Goal: Check status: Check status

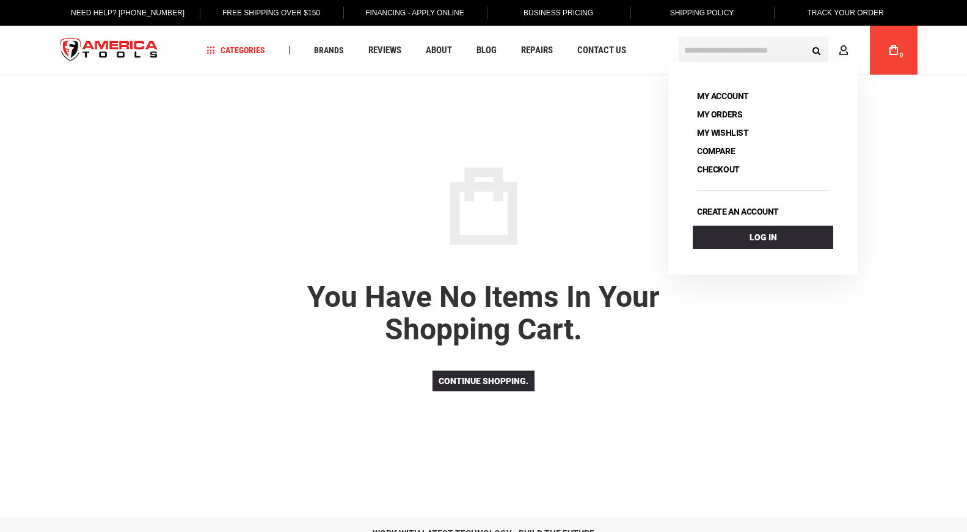
click at [847, 51] on icon at bounding box center [844, 51] width 10 height 12
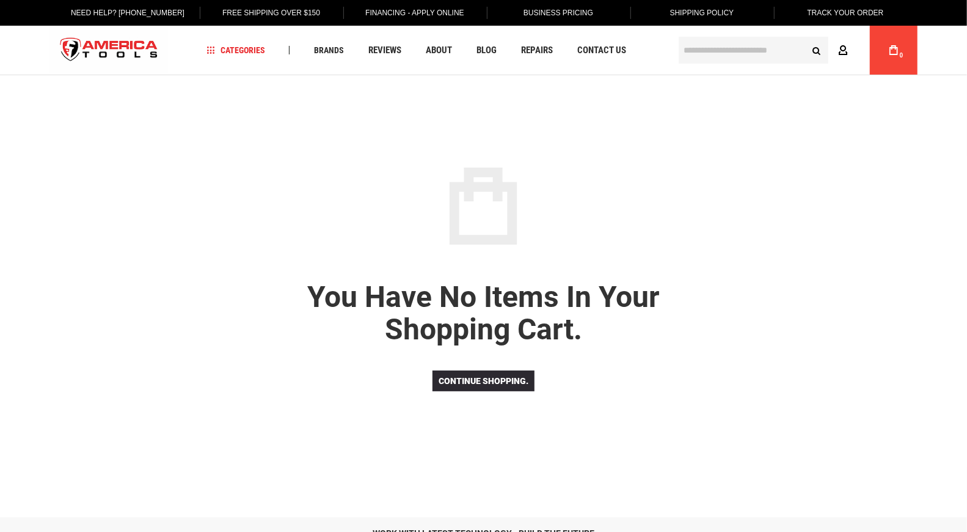
click at [836, 51] on link "Account" at bounding box center [846, 49] width 23 height 23
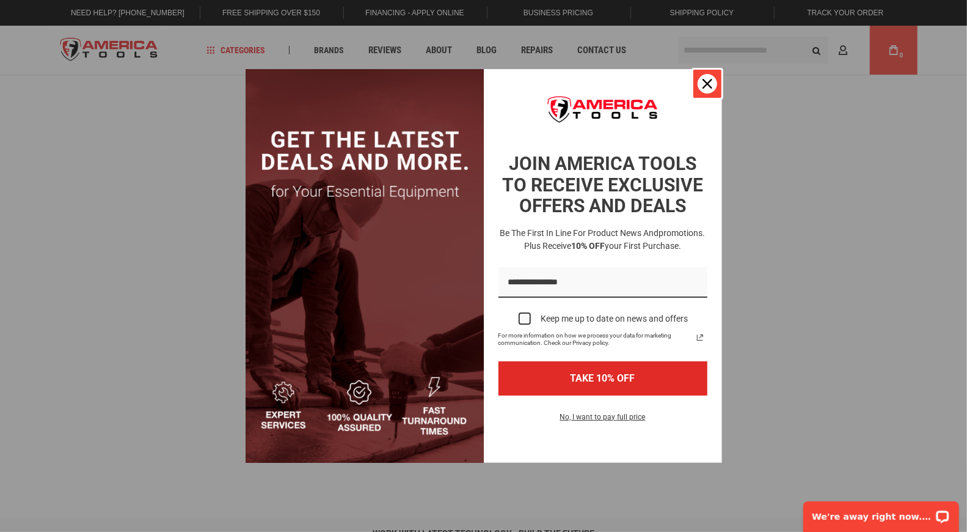
click at [704, 84] on icon "close icon" at bounding box center [708, 84] width 10 height 10
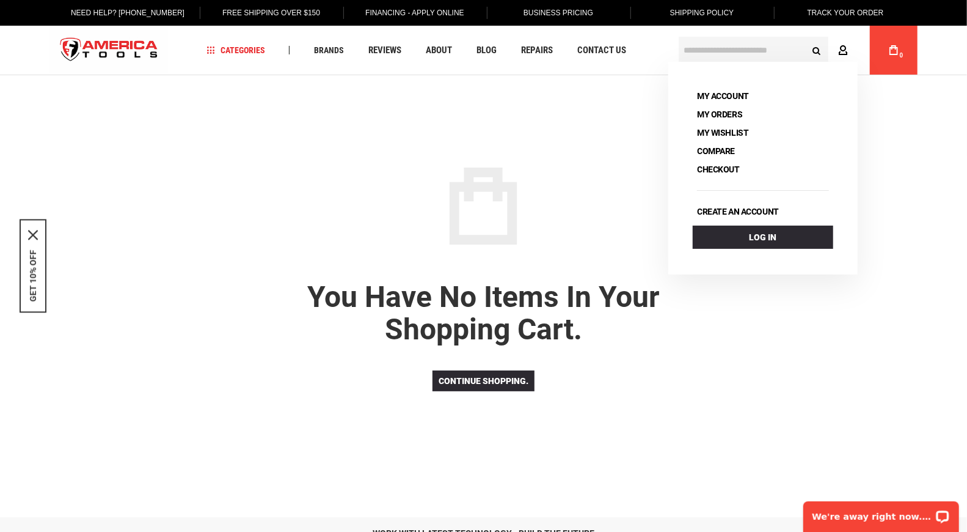
click at [838, 46] on link "Account" at bounding box center [846, 49] width 23 height 23
click at [839, 54] on icon at bounding box center [844, 51] width 10 height 12
click at [848, 43] on link "Account" at bounding box center [846, 49] width 23 height 23
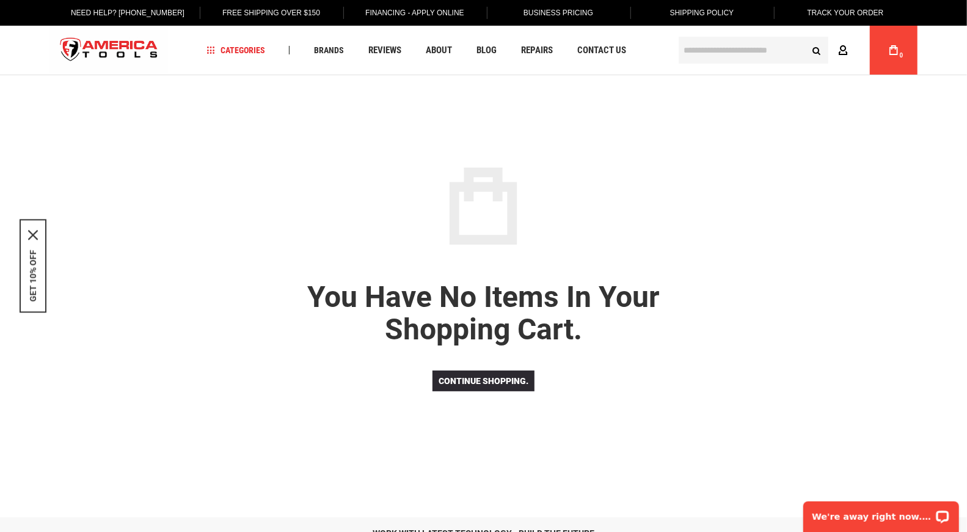
click at [847, 43] on link "Account" at bounding box center [846, 49] width 23 height 23
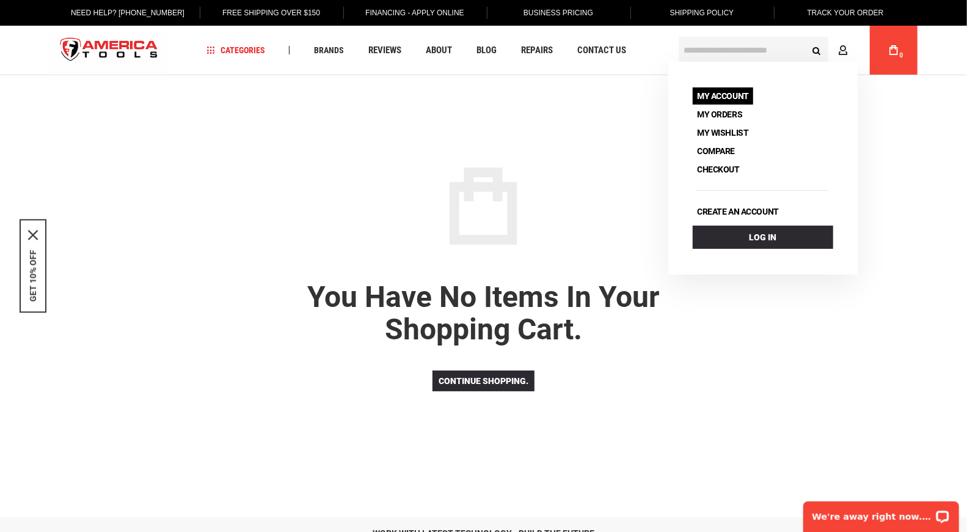
click at [730, 97] on link "My Account" at bounding box center [723, 95] width 60 height 17
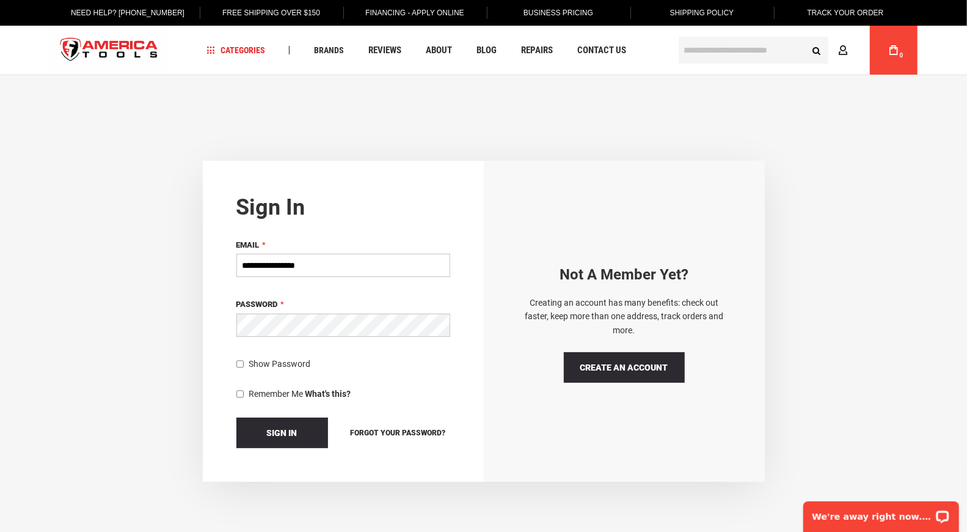
type input "**********"
click at [236, 417] on button "Sign In" at bounding box center [282, 432] width 92 height 31
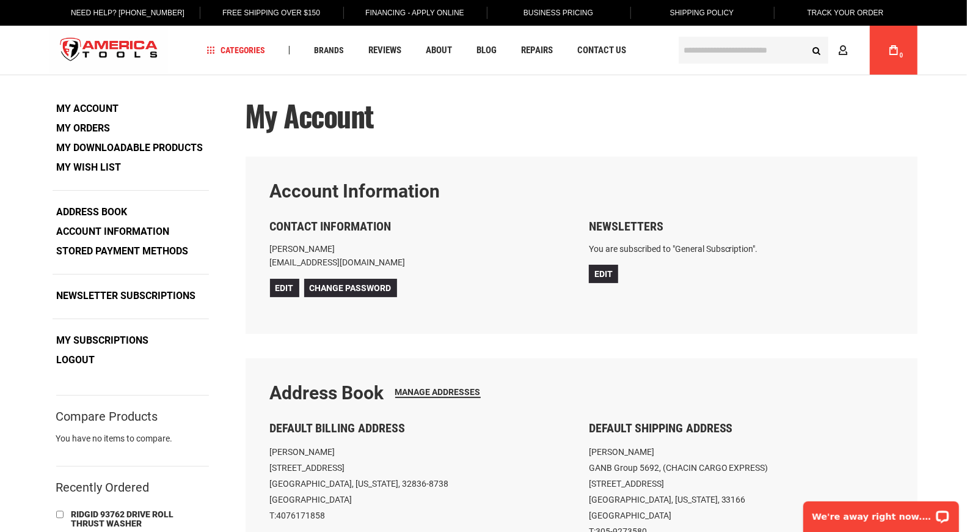
click at [557, 125] on div "My Account" at bounding box center [582, 128] width 672 height 57
click at [94, 127] on link "My Orders" at bounding box center [84, 128] width 62 height 18
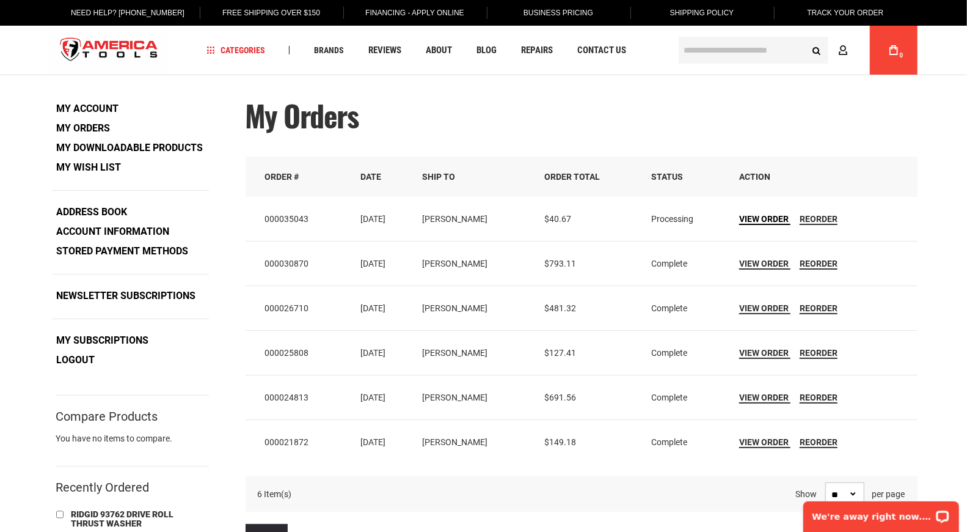
click at [756, 215] on span "View Order" at bounding box center [763, 219] width 49 height 10
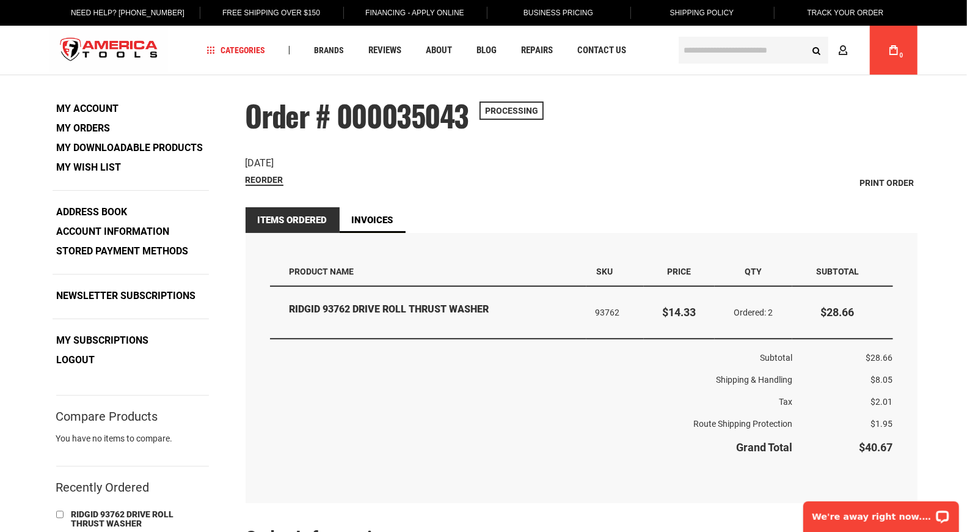
click at [518, 106] on span "Processing" at bounding box center [512, 110] width 64 height 18
click at [847, 12] on link "Track Your Order" at bounding box center [844, 13] width 95 height 26
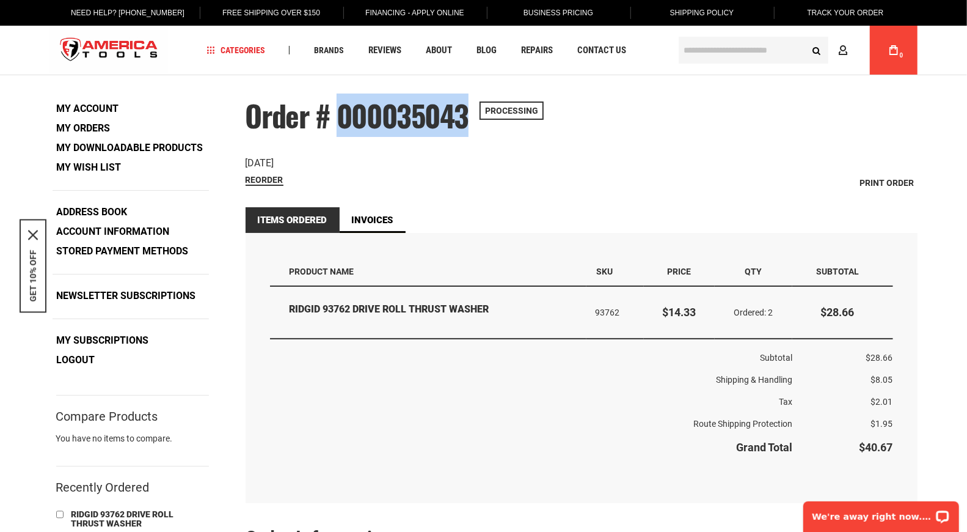
drag, startPoint x: 474, startPoint y: 119, endPoint x: 343, endPoint y: 125, distance: 130.3
click at [343, 125] on div "Order # 000035043 Processing Order Date: [DATE] Reorder Print Order" at bounding box center [582, 146] width 672 height 92
copy span "000035043"
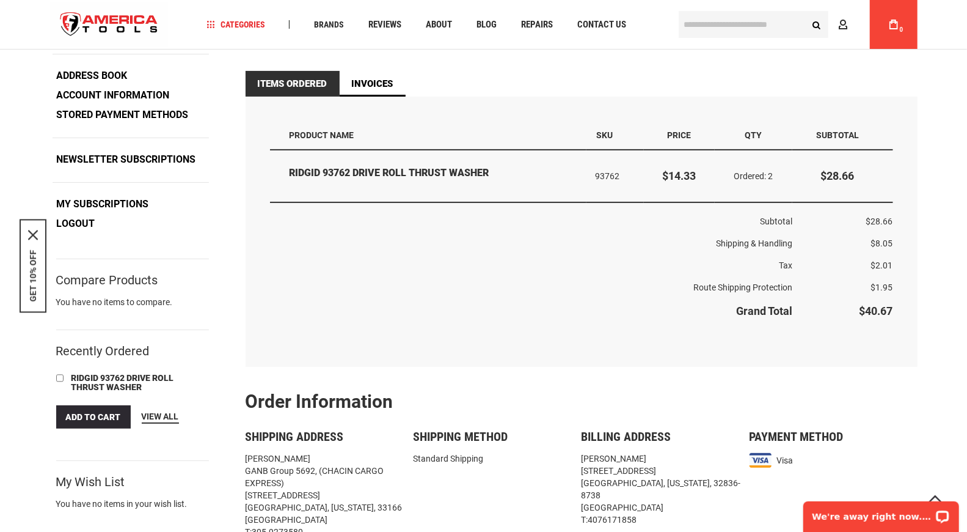
scroll to position [136, 0]
